Goal: Task Accomplishment & Management: Complete application form

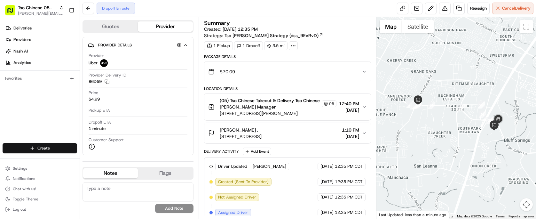
click at [47, 149] on html "Tso Chinese 05 Menchaca [EMAIL_ADDRESS][DOMAIN_NAME] Toggle Sidebar Deliveries …" at bounding box center [268, 109] width 536 height 219
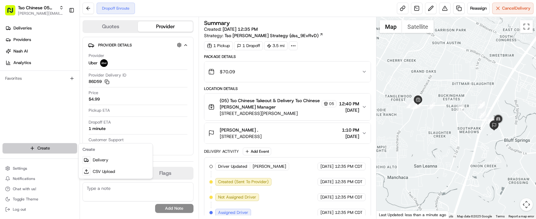
click at [47, 149] on html "Tso Chinese 05 Menchaca [EMAIL_ADDRESS][DOMAIN_NAME] Toggle Sidebar Deliveries …" at bounding box center [268, 109] width 536 height 219
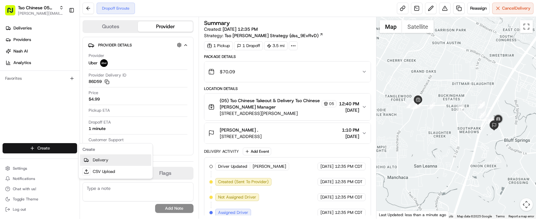
click at [113, 159] on link "Delivery" at bounding box center [115, 160] width 71 height 12
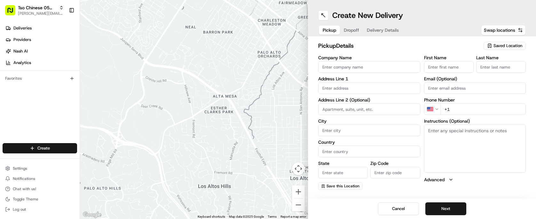
click at [509, 45] on span "Saved Location" at bounding box center [508, 46] width 29 height 6
click at [509, 45] on html "Tso Chinese 05 Menchaca [EMAIL_ADDRESS][DOMAIN_NAME] Toggle Sidebar Deliveries …" at bounding box center [268, 109] width 536 height 219
click at [508, 45] on span "Saved Location" at bounding box center [508, 46] width 29 height 6
click at [496, 68] on span "(05) Tso Chinese Takeout & Delivery (05)" at bounding box center [494, 70] width 79 height 6
type input "(05) Tso Chinese Takeout & Delivery"
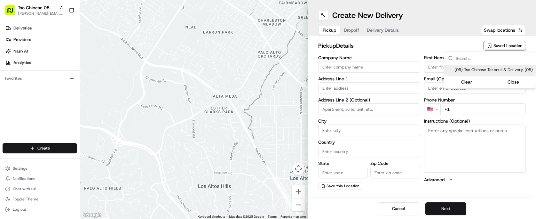
type input "[STREET_ADDRESS][PERSON_NAME]"
type input "Ste 100"
type input "Austin"
type input "US"
type input "[GEOGRAPHIC_DATA]"
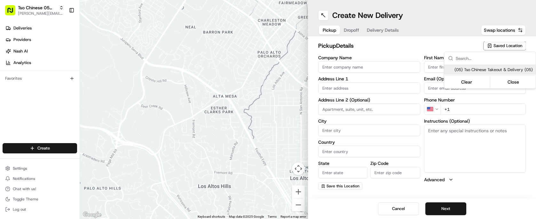
type input "78748"
type input "Tso Chinese"
type input "[PERSON_NAME] Manager"
type input "[EMAIL_ADDRESS][DOMAIN_NAME]"
type input "[PHONE_NUMBER]"
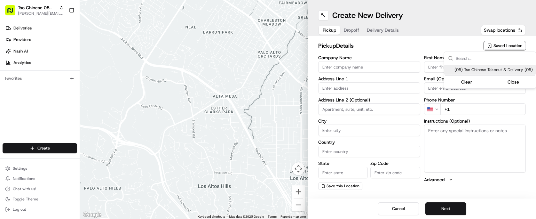
type textarea "Submit a picture displaying address & food as Proof of Delivery. Envía una foto…"
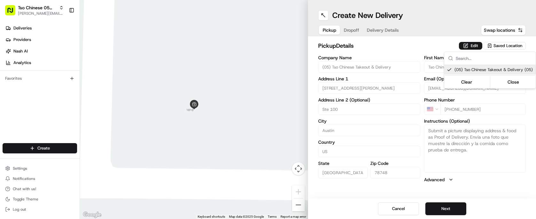
click at [362, 28] on html "Tso Chinese 05 Menchaca [EMAIL_ADDRESS][DOMAIN_NAME] Toggle Sidebar Deliveries …" at bounding box center [268, 109] width 536 height 219
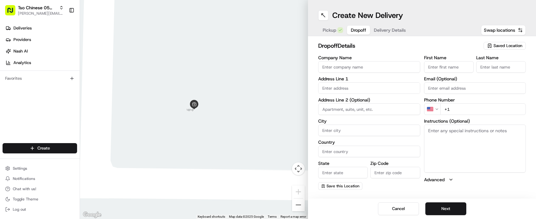
click at [358, 28] on span "Dropoff" at bounding box center [358, 30] width 15 height 6
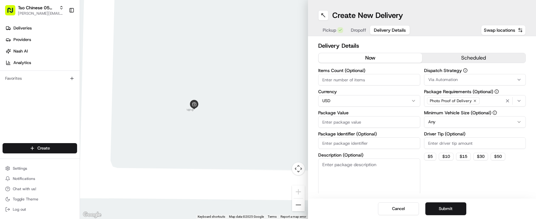
click at [386, 34] on button "Delivery Details" at bounding box center [390, 30] width 40 height 9
click at [355, 144] on input "Package Identifier (Optional)" at bounding box center [369, 143] width 102 height 12
paste input "LWKWET7"
type input "LWKWET7"
click at [455, 144] on input "Driver Tip (Optional)" at bounding box center [475, 143] width 102 height 12
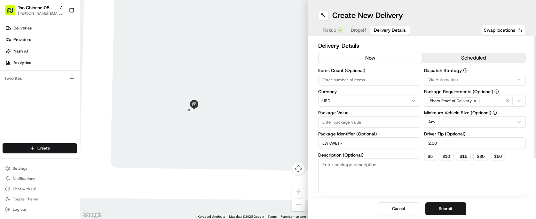
type input "2.00"
click at [519, 78] on icon "button" at bounding box center [519, 79] width 5 height 5
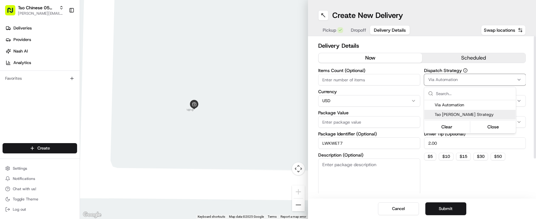
click at [498, 114] on span "Tso [PERSON_NAME] Strategy" at bounding box center [474, 115] width 79 height 6
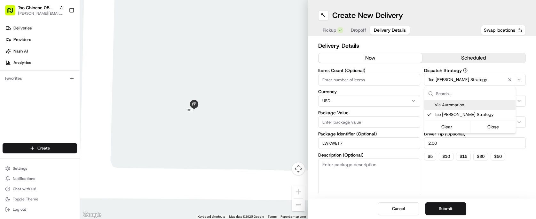
click at [368, 71] on html "Tso Chinese 05 Menchaca [EMAIL_ADDRESS][DOMAIN_NAME] Toggle Sidebar Deliveries …" at bounding box center [268, 109] width 536 height 219
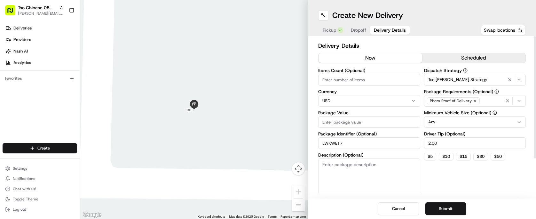
click at [368, 71] on label "Items Count (Optional)" at bounding box center [369, 70] width 102 height 4
click at [368, 74] on input "Items Count (Optional)" at bounding box center [369, 80] width 102 height 12
type input "4"
click at [360, 122] on input "Package Value" at bounding box center [369, 122] width 102 height 12
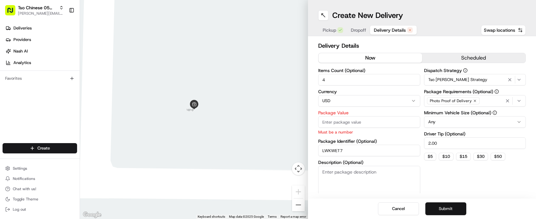
paste input "50.66"
type input "50.66"
click at [459, 179] on div "Dispatch Strategy Tso [PERSON_NAME] Strategy Package Requirements (Optional) Ph…" at bounding box center [475, 134] width 102 height 133
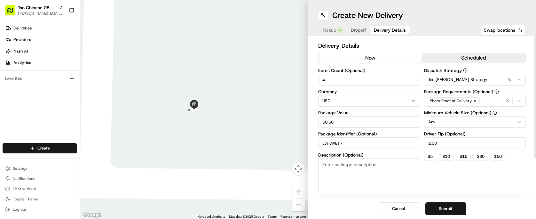
click at [367, 30] on button "Dropoff" at bounding box center [358, 30] width 23 height 9
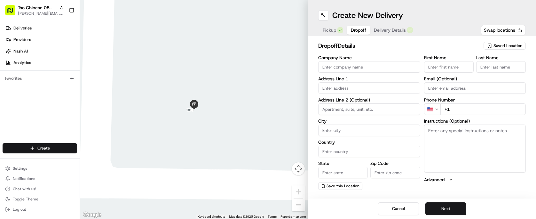
click at [408, 82] on input "text" at bounding box center [369, 88] width 102 height 12
paste input "[STREET_ADDRESS][PERSON_NAME]"
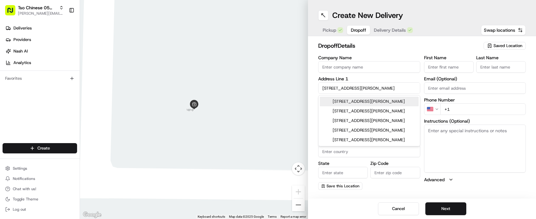
click at [399, 100] on div "[STREET_ADDRESS][PERSON_NAME]" at bounding box center [369, 102] width 99 height 10
type input "[STREET_ADDRESS][PERSON_NAME]"
type input "Austin"
type input "[GEOGRAPHIC_DATA]"
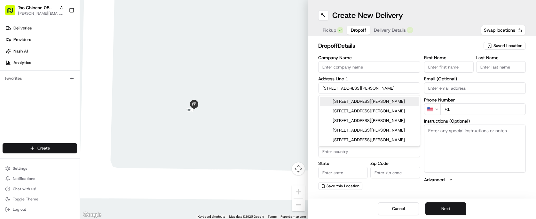
type input "78748"
type input "[STREET_ADDRESS][PERSON_NAME]"
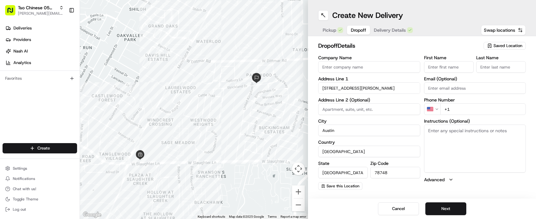
click at [449, 65] on input "First Name" at bounding box center [449, 67] width 50 height 12
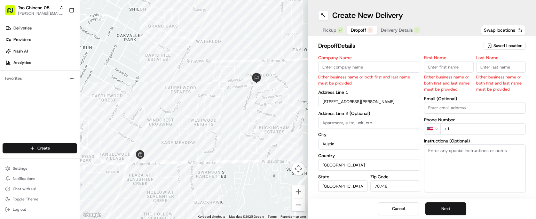
paste input "[PERSON_NAME]"
type input "[PERSON_NAME]"
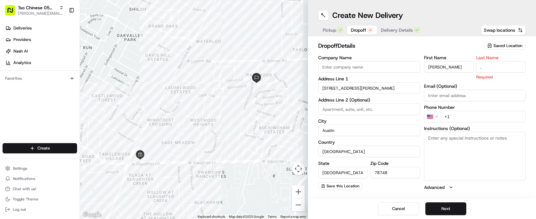
type input "."
click at [434, 47] on h2 "dropoff Details" at bounding box center [399, 45] width 162 height 9
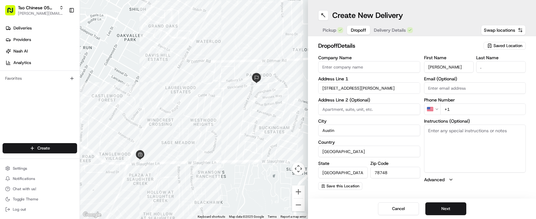
click at [459, 106] on input "+1" at bounding box center [483, 109] width 86 height 12
paste input "[PHONE_NUMBER]"
type input "[PHONE_NUMBER]"
click at [406, 48] on h2 "dropoff Details" at bounding box center [399, 45] width 162 height 9
click at [437, 204] on button "Next" at bounding box center [445, 208] width 41 height 13
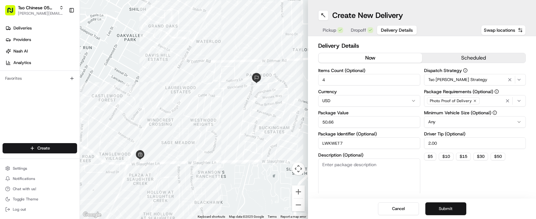
click at [438, 206] on button "Submit" at bounding box center [445, 208] width 41 height 13
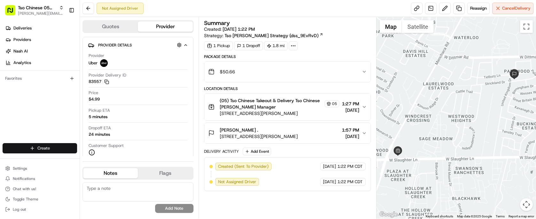
click at [38, 147] on html "Tso Chinese 05 Menchaca [EMAIL_ADDRESS][DOMAIN_NAME] Toggle Sidebar Deliveries …" at bounding box center [268, 109] width 536 height 219
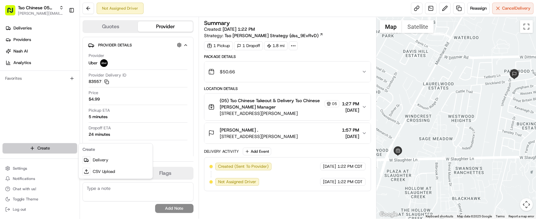
click at [38, 147] on html "Tso Chinese 05 Menchaca [EMAIL_ADDRESS][DOMAIN_NAME] Toggle Sidebar Deliveries …" at bounding box center [268, 109] width 536 height 219
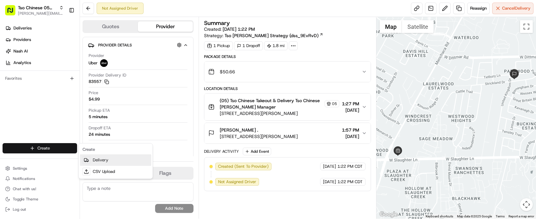
click at [95, 161] on link "Delivery" at bounding box center [115, 160] width 71 height 12
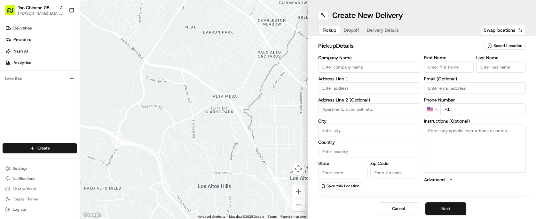
click at [499, 48] on span "Saved Location" at bounding box center [508, 46] width 29 height 6
click at [483, 73] on span "(05) Tso Chinese Takeout & Delivery (05)" at bounding box center [494, 70] width 79 height 6
type input "(05) Tso Chinese Takeout & Delivery"
type input "[STREET_ADDRESS][PERSON_NAME]"
type input "Ste 100"
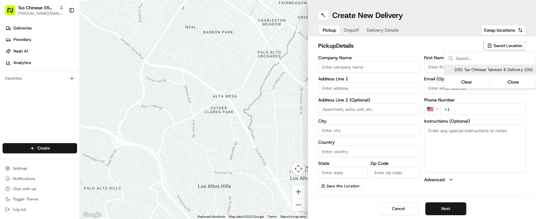
type input "Austin"
type input "US"
type input "[GEOGRAPHIC_DATA]"
type input "78748"
type input "Tso Chinese"
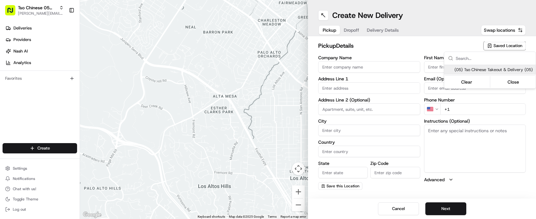
type input "[PERSON_NAME] Manager"
type input "[EMAIL_ADDRESS][DOMAIN_NAME]"
type input "[PHONE_NUMBER]"
type textarea "Submit a picture displaying address & food as Proof of Delivery. Envía una foto…"
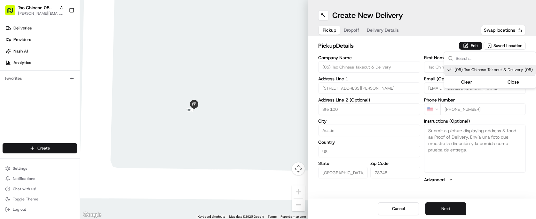
click at [397, 45] on html "Tso Chinese 05 Menchaca [EMAIL_ADDRESS][DOMAIN_NAME] Toggle Sidebar Deliveries …" at bounding box center [268, 109] width 536 height 219
click at [352, 32] on span "Dropoff" at bounding box center [351, 30] width 15 height 6
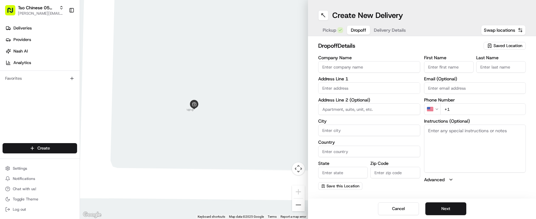
click at [394, 29] on span "Delivery Details" at bounding box center [390, 30] width 32 height 6
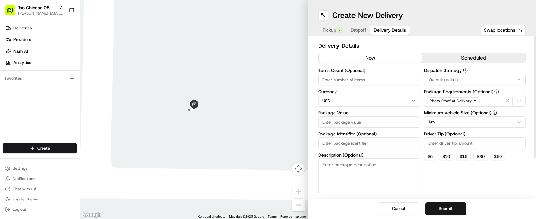
click at [358, 153] on label "Description (Optional)" at bounding box center [369, 155] width 102 height 4
click at [358, 158] on textarea "Description (Optional)" at bounding box center [369, 176] width 102 height 36
click at [357, 145] on input "Package Identifier (Optional)" at bounding box center [369, 143] width 102 height 12
paste input "XK5UPJR"
type input "XK5UPJR"
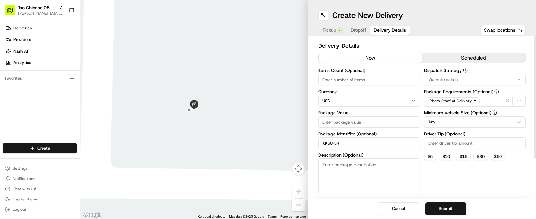
click at [460, 141] on input "Driver Tip (Optional)" at bounding box center [475, 143] width 102 height 12
type input "2.00"
click at [482, 74] on button "Via Automation" at bounding box center [475, 80] width 102 height 12
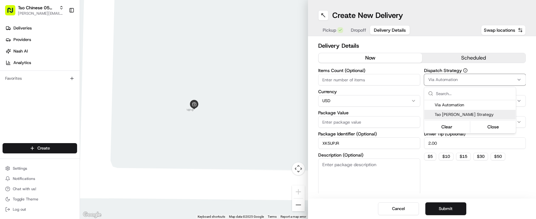
click at [480, 111] on div "Tso [PERSON_NAME] Strategy" at bounding box center [469, 115] width 91 height 10
click at [372, 83] on html "Tso Chinese 05 Menchaca [EMAIL_ADDRESS][DOMAIN_NAME] Toggle Sidebar Deliveries …" at bounding box center [268, 109] width 536 height 219
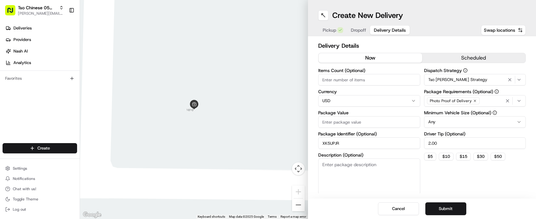
click at [372, 83] on input "Items Count (Optional)" at bounding box center [369, 80] width 102 height 12
type input "6"
click at [363, 122] on input "Package Value" at bounding box center [369, 122] width 102 height 12
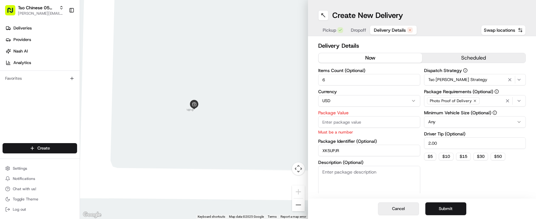
paste input "43.9"
type input "43.9"
click at [403, 48] on h2 "Delivery Details" at bounding box center [422, 45] width 208 height 9
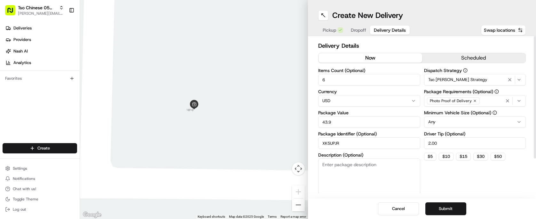
click at [365, 34] on button "Dropoff" at bounding box center [358, 30] width 23 height 9
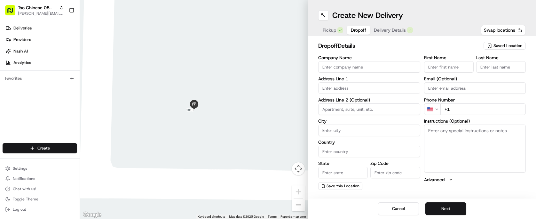
click at [438, 64] on input "First Name" at bounding box center [449, 67] width 50 height 12
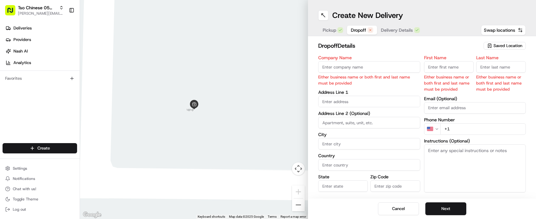
paste input "[PERSON_NAME]"
type input "[PERSON_NAME]"
click at [493, 66] on input "Last Name" at bounding box center [501, 67] width 50 height 12
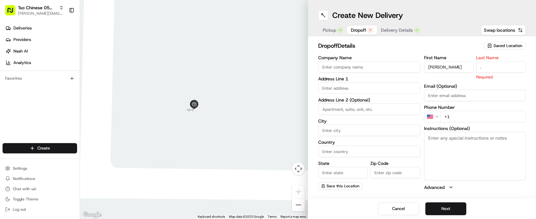
type input "."
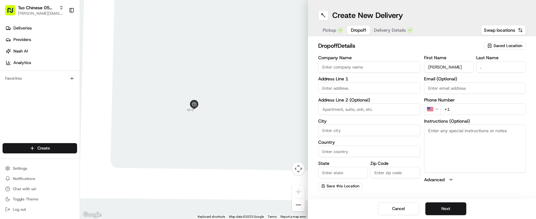
click at [469, 48] on h2 "dropoff Details" at bounding box center [399, 45] width 162 height 9
click at [470, 111] on input "+1" at bounding box center [483, 109] width 86 height 12
paste input "[PHONE_NUMBER]"
type input "[PHONE_NUMBER]"
click at [400, 51] on div "dropoff Details Saved Location" at bounding box center [422, 47] width 208 height 12
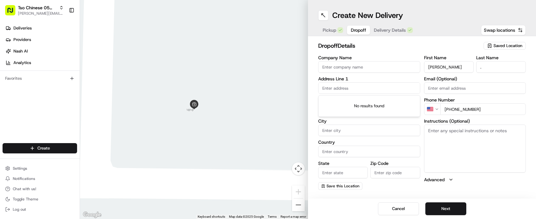
click at [384, 87] on input "text" at bounding box center [369, 88] width 102 height 12
paste input "[STREET_ADDRESS]"
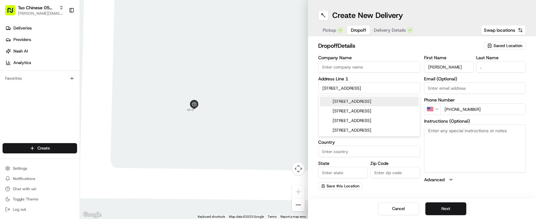
click at [371, 98] on div "[STREET_ADDRESS]" at bounding box center [369, 102] width 99 height 10
type input "[STREET_ADDRESS]"
type input "Austin"
type input "[GEOGRAPHIC_DATA]"
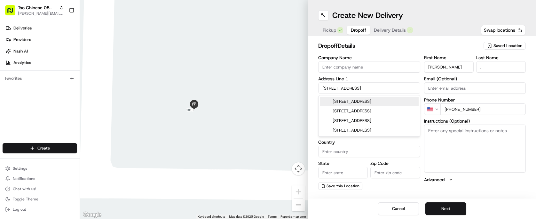
type input "78745"
type input "[STREET_ADDRESS]"
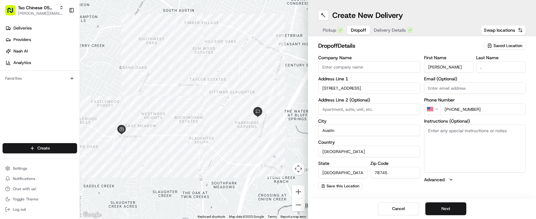
click at [473, 153] on textarea "Instructions (Optional)" at bounding box center [475, 148] width 102 height 48
paste textarea "#1405"
type textarea "#1405"
click at [398, 48] on h2 "dropoff Details" at bounding box center [399, 45] width 162 height 9
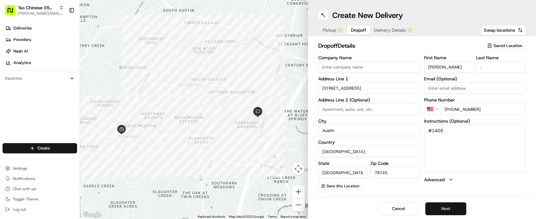
click at [443, 213] on button "Next" at bounding box center [445, 208] width 41 height 13
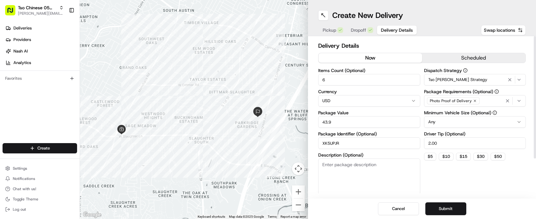
click at [361, 38] on div "Delivery Details now scheduled Items Count (Optional) 6 Currency USD Package Va…" at bounding box center [422, 117] width 228 height 162
click at [361, 34] on button "Dropoff" at bounding box center [362, 30] width 30 height 9
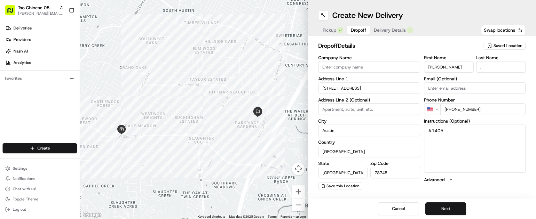
click at [446, 137] on textarea "#1405" at bounding box center [475, 148] width 102 height 48
paste textarea "Enter at the leasing office, enter glass elevator door, take elevator to the 4t…"
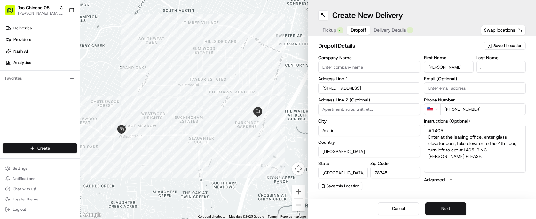
type textarea "#1405 Enter at the leasing office, enter glass elevator door, take elevator to …"
click at [457, 201] on div "Cancel Next" at bounding box center [422, 208] width 228 height 20
click at [457, 205] on button "Next" at bounding box center [445, 208] width 41 height 13
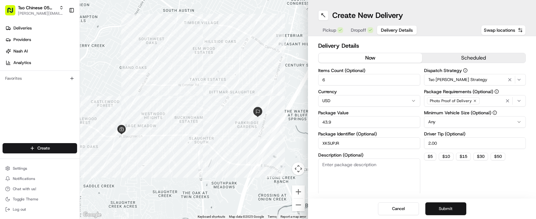
click at [457, 205] on button "Submit" at bounding box center [445, 208] width 41 height 13
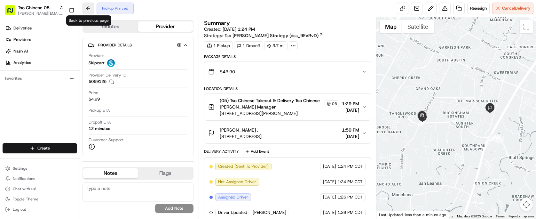
click at [89, 9] on button at bounding box center [89, 9] width 12 height 12
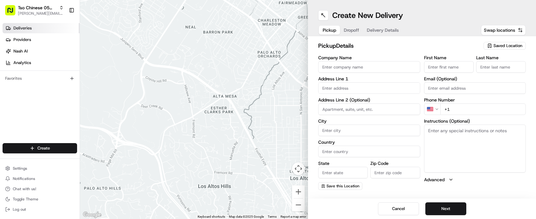
click at [34, 33] on link "Deliveries" at bounding box center [41, 28] width 77 height 10
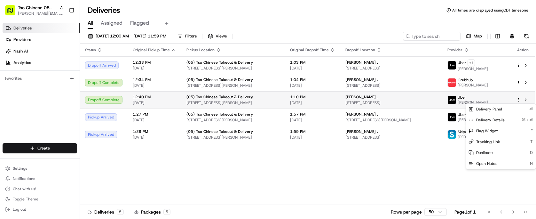
click at [519, 101] on html "Tso Chinese 05 Menchaca [EMAIL_ADDRESS][DOMAIN_NAME] Toggle Sidebar Deliveries …" at bounding box center [268, 109] width 536 height 219
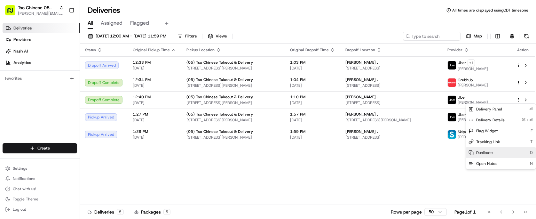
click at [493, 153] on div "Duplicate D" at bounding box center [501, 152] width 70 height 11
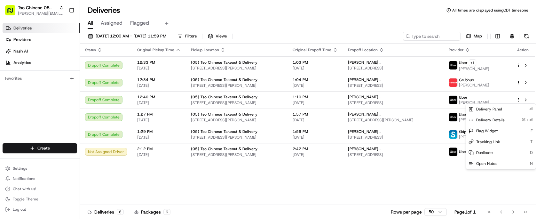
click at [335, 20] on html "Tso Chinese 05 Menchaca [EMAIL_ADDRESS][DOMAIN_NAME] Toggle Sidebar Deliveries …" at bounding box center [268, 109] width 536 height 219
click at [60, 144] on html "Tso Chinese 05 Menchaca [EMAIL_ADDRESS][DOMAIN_NAME] Toggle Sidebar Deliveries …" at bounding box center [268, 109] width 536 height 219
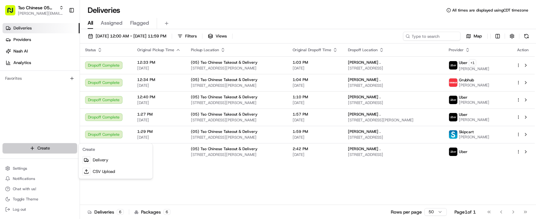
click at [60, 144] on html "Tso Chinese 05 Menchaca [EMAIL_ADDRESS][DOMAIN_NAME] Toggle Sidebar Deliveries …" at bounding box center [268, 109] width 536 height 219
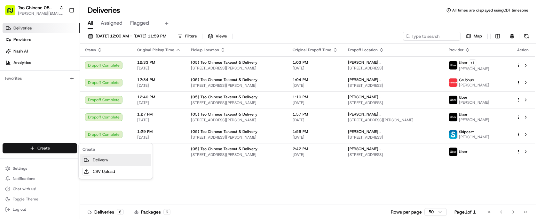
click at [106, 159] on link "Delivery" at bounding box center [115, 160] width 71 height 12
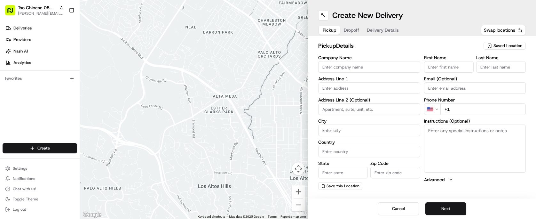
click at [485, 44] on div "Saved Location" at bounding box center [505, 46] width 42 height 8
click at [485, 69] on span "(05) Tso Chinese Takeout & Delivery (05)" at bounding box center [494, 70] width 79 height 6
type input "(05) Tso Chinese Takeout & Delivery"
type input "[STREET_ADDRESS][PERSON_NAME]"
type input "Ste 100"
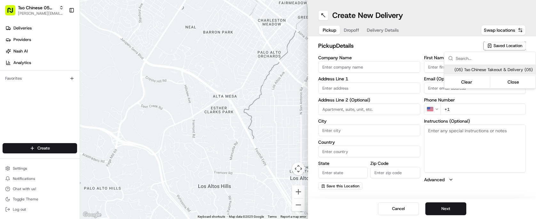
type input "Austin"
type input "US"
type input "[GEOGRAPHIC_DATA]"
type input "78748"
type input "Tso Chinese"
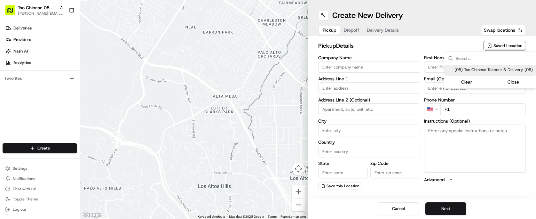
type input "[PERSON_NAME] Manager"
type input "[EMAIL_ADDRESS][DOMAIN_NAME]"
type input "[PHONE_NUMBER]"
type textarea "Submit a picture displaying address & food as Proof of Delivery. Envía una foto…"
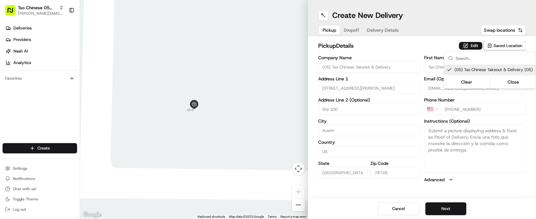
click at [374, 47] on html "Tso Chinese 05 Menchaca [EMAIL_ADDRESS][DOMAIN_NAME] Toggle Sidebar Deliveries …" at bounding box center [268, 109] width 536 height 219
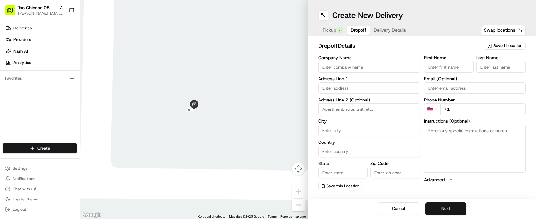
click at [346, 29] on div "Pickup Dropoff Delivery Details" at bounding box center [364, 30] width 92 height 12
click at [392, 28] on span "Delivery Details" at bounding box center [390, 30] width 32 height 6
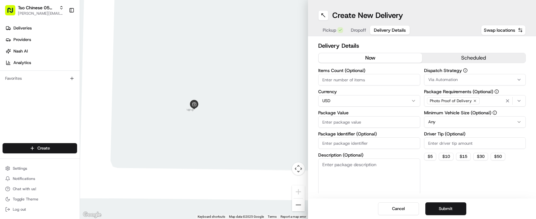
click at [392, 28] on span "Delivery Details" at bounding box center [390, 30] width 32 height 6
click at [374, 143] on input "Package Identifier (Optional)" at bounding box center [369, 143] width 102 height 12
paste input "RKLNFSD"
type input "RKLNFSD"
click at [425, 141] on input "Driver Tip (Optional)" at bounding box center [475, 143] width 102 height 12
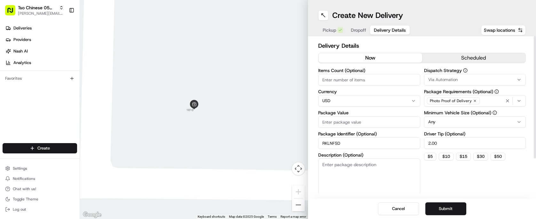
type input "2.00"
click at [436, 78] on span "Via Automation" at bounding box center [442, 80] width 29 height 6
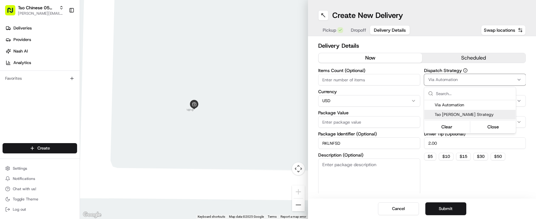
click at [448, 114] on span "Tso [PERSON_NAME] Strategy" at bounding box center [474, 115] width 79 height 6
click at [374, 79] on html "Tso Chinese 05 Menchaca [EMAIL_ADDRESS][DOMAIN_NAME] Toggle Sidebar Deliveries …" at bounding box center [268, 109] width 536 height 219
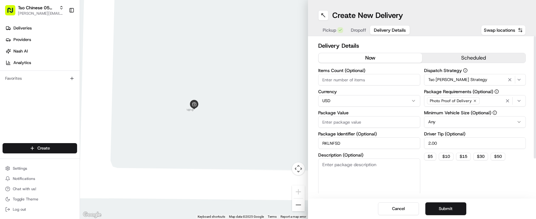
click at [374, 79] on input "Items Count (Optional)" at bounding box center [369, 80] width 102 height 12
type input "3"
click at [369, 125] on input "Package Value" at bounding box center [369, 122] width 102 height 12
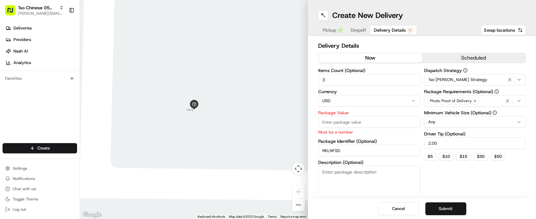
click at [343, 124] on input "Package Value" at bounding box center [369, 122] width 102 height 12
paste input "34.48"
type input "34.48"
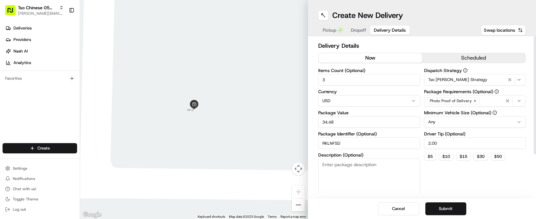
click at [439, 167] on div "Dispatch Strategy Tso [PERSON_NAME] Strategy Package Requirements (Optional) Ph…" at bounding box center [475, 131] width 102 height 126
click at [358, 32] on span "Dropoff" at bounding box center [358, 30] width 15 height 6
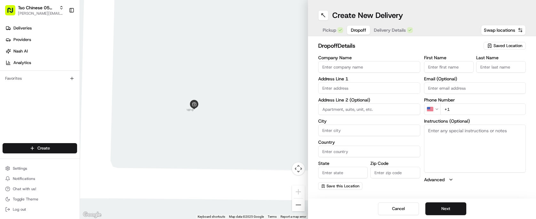
click at [381, 84] on input "text" at bounding box center [369, 88] width 102 height 12
paste input "[STREET_ADDRESS]"
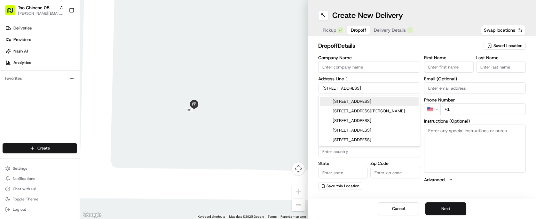
click at [403, 99] on div "[STREET_ADDRESS]" at bounding box center [369, 102] width 99 height 10
type input "[STREET_ADDRESS]"
type input "Austin"
type input "[GEOGRAPHIC_DATA]"
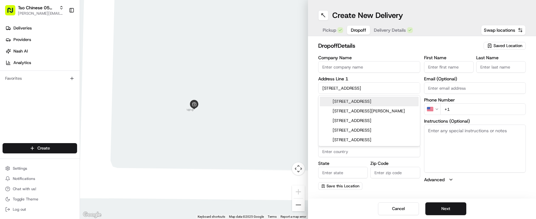
type input "78748"
type input "[STREET_ADDRESS]"
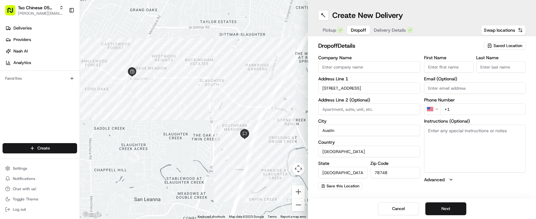
click at [446, 66] on input "First Name" at bounding box center [449, 67] width 50 height 12
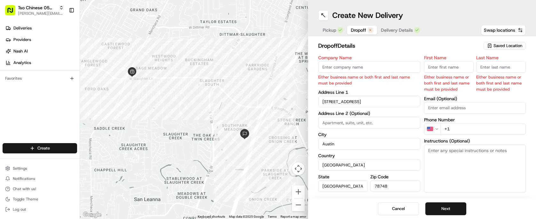
paste input "[PERSON_NAME]"
type input "[PERSON_NAME]"
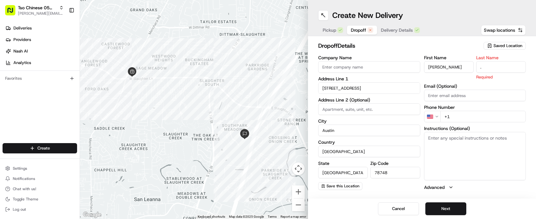
type input "."
click at [408, 45] on h2 "dropoff Details" at bounding box center [399, 45] width 162 height 9
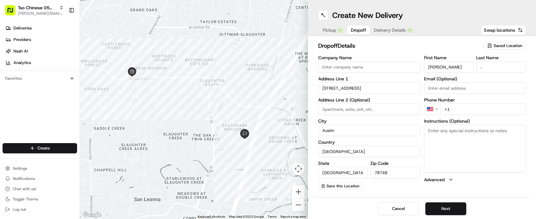
click at [460, 107] on input "+1" at bounding box center [483, 109] width 86 height 12
paste input "[PHONE_NUMBER]"
type input "[PHONE_NUMBER]"
click at [402, 47] on h2 "dropoff Details" at bounding box center [399, 45] width 162 height 9
click at [458, 156] on textarea "Instructions (Optional)" at bounding box center [475, 148] width 102 height 48
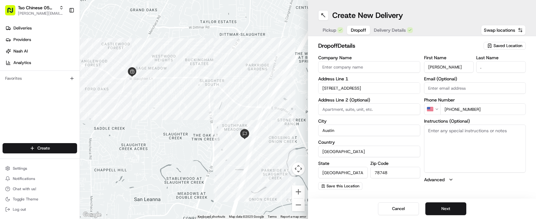
paste textarea "S200"
paste textarea "Verizon"
type textarea "S200 Verizon"
click at [417, 47] on h2 "dropoff Details" at bounding box center [399, 45] width 162 height 9
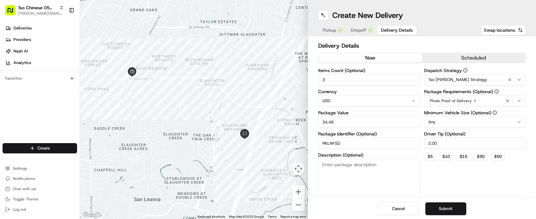
click at [396, 33] on span "Delivery Details" at bounding box center [397, 30] width 32 height 6
click at [439, 208] on button "Submit" at bounding box center [445, 208] width 41 height 13
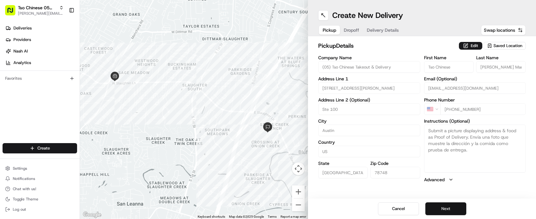
click at [450, 205] on button "Next" at bounding box center [445, 208] width 41 height 13
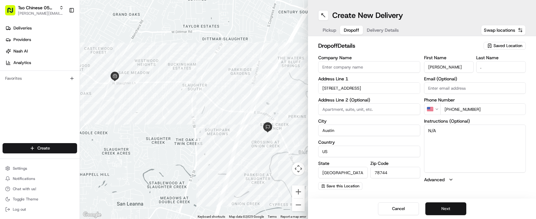
click at [450, 205] on button "Next" at bounding box center [445, 208] width 41 height 13
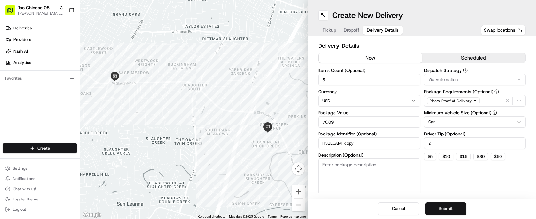
click at [446, 207] on button "Submit" at bounding box center [445, 208] width 41 height 13
click at [446, 207] on div "Cancel Submit" at bounding box center [422, 208] width 228 height 20
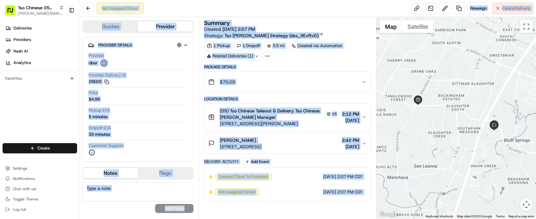
click at [280, 82] on div "$70.09" at bounding box center [285, 81] width 154 height 13
